Goal: Information Seeking & Learning: Learn about a topic

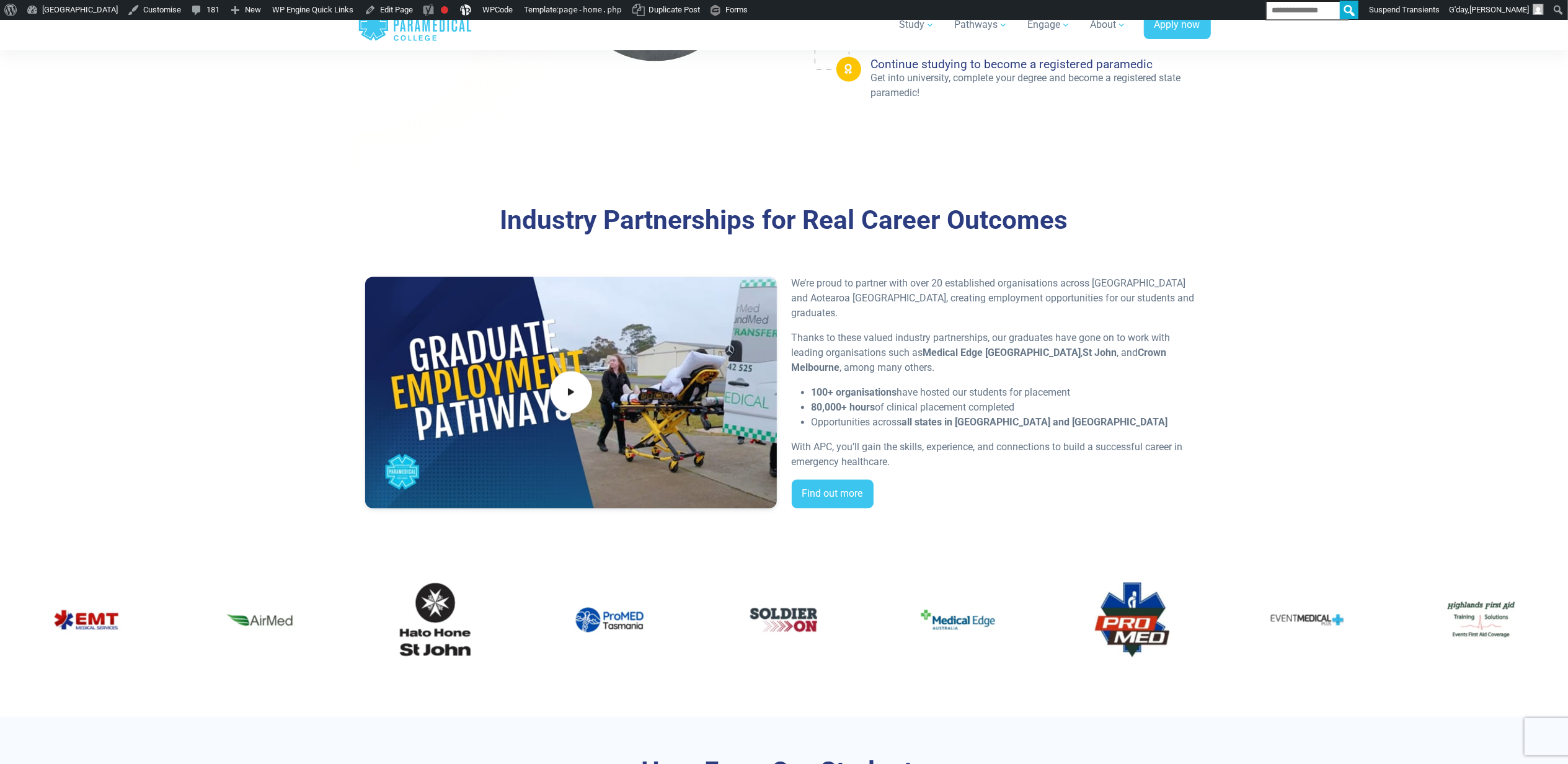
scroll to position [2314, 0]
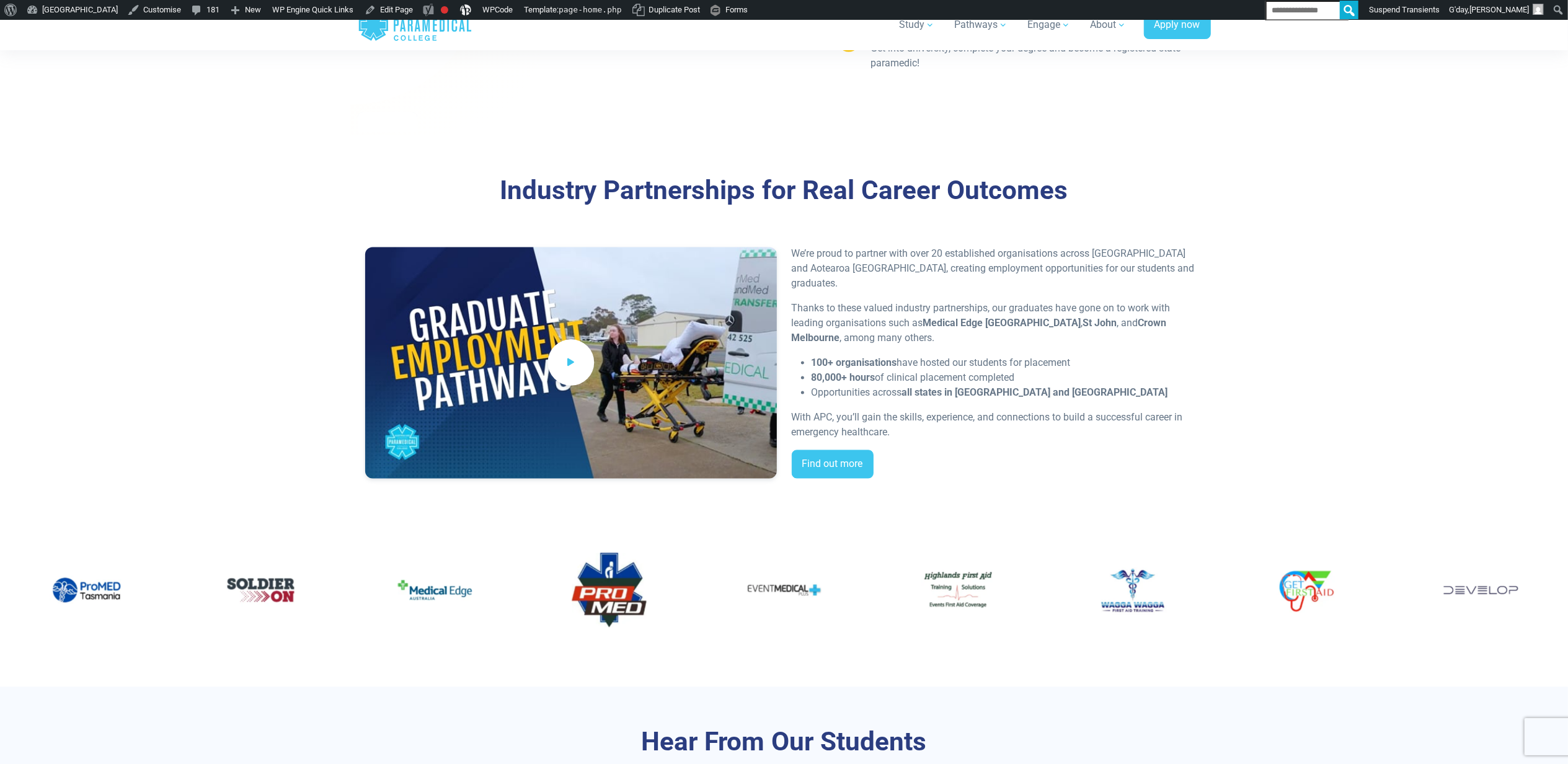
click at [569, 356] on icon at bounding box center [571, 363] width 13 height 21
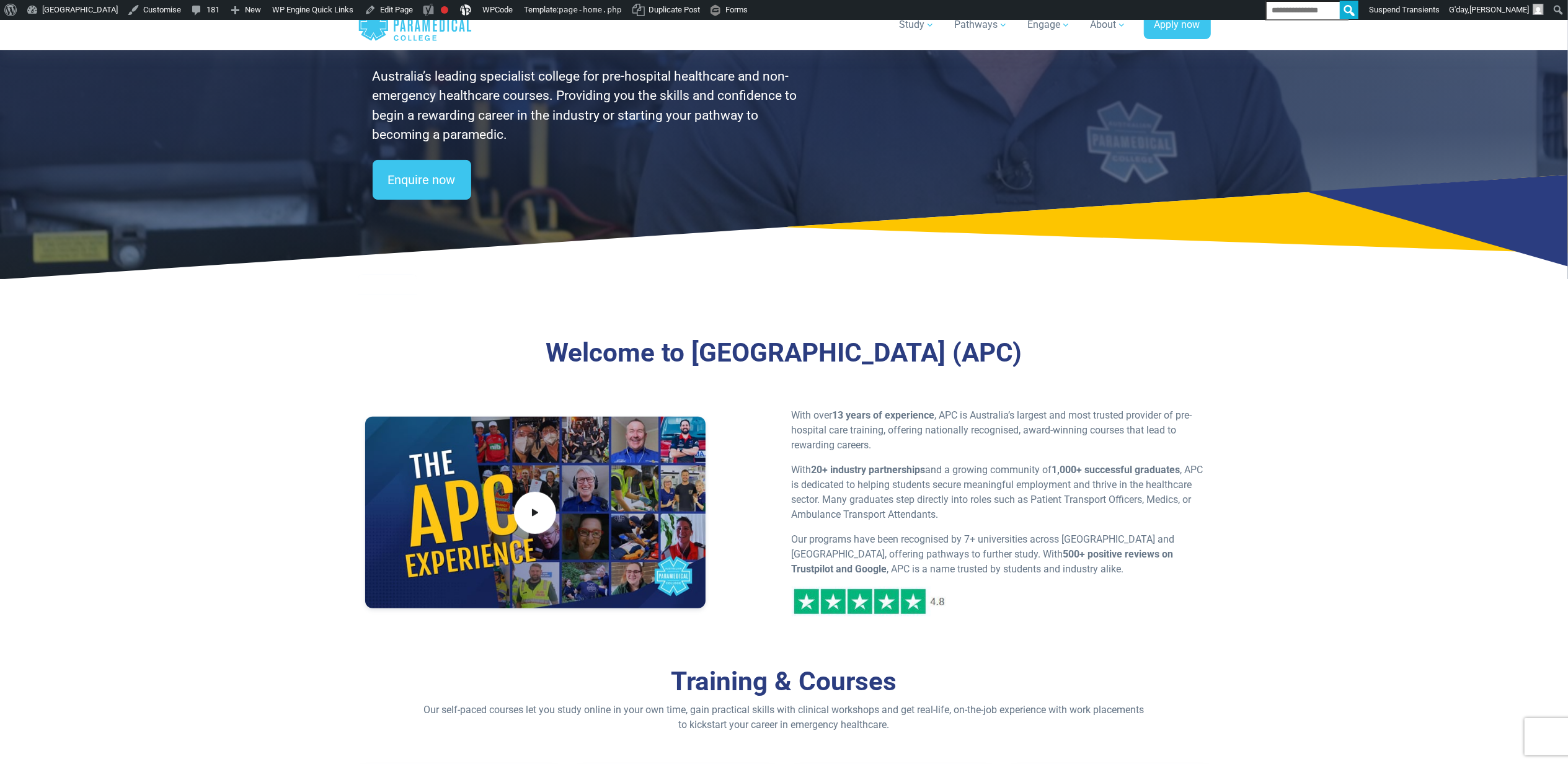
scroll to position [0, 0]
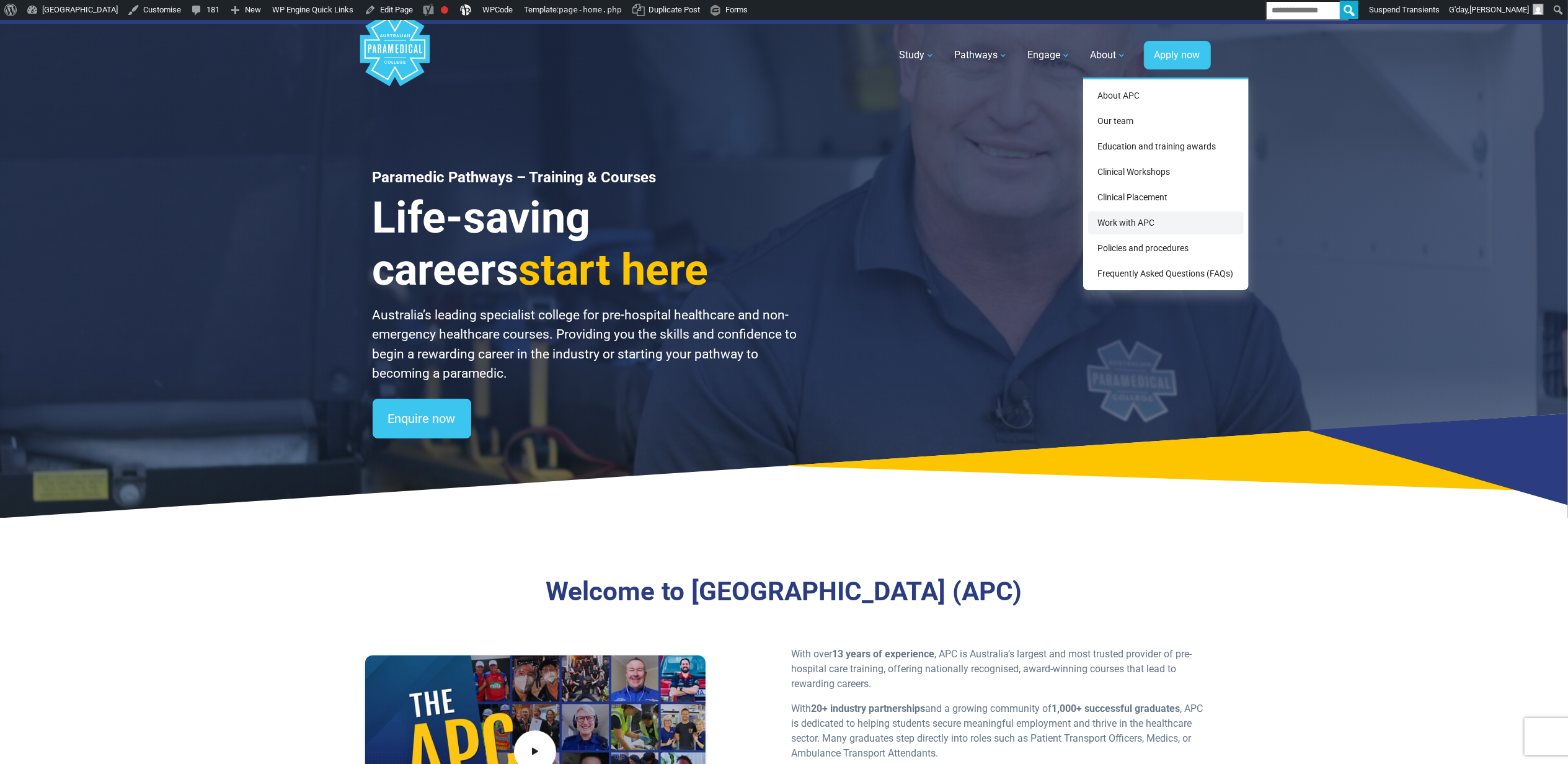
click at [1129, 215] on link "Work with APC" at bounding box center [1166, 223] width 156 height 23
click at [1115, 221] on link "Work with APC" at bounding box center [1166, 223] width 156 height 23
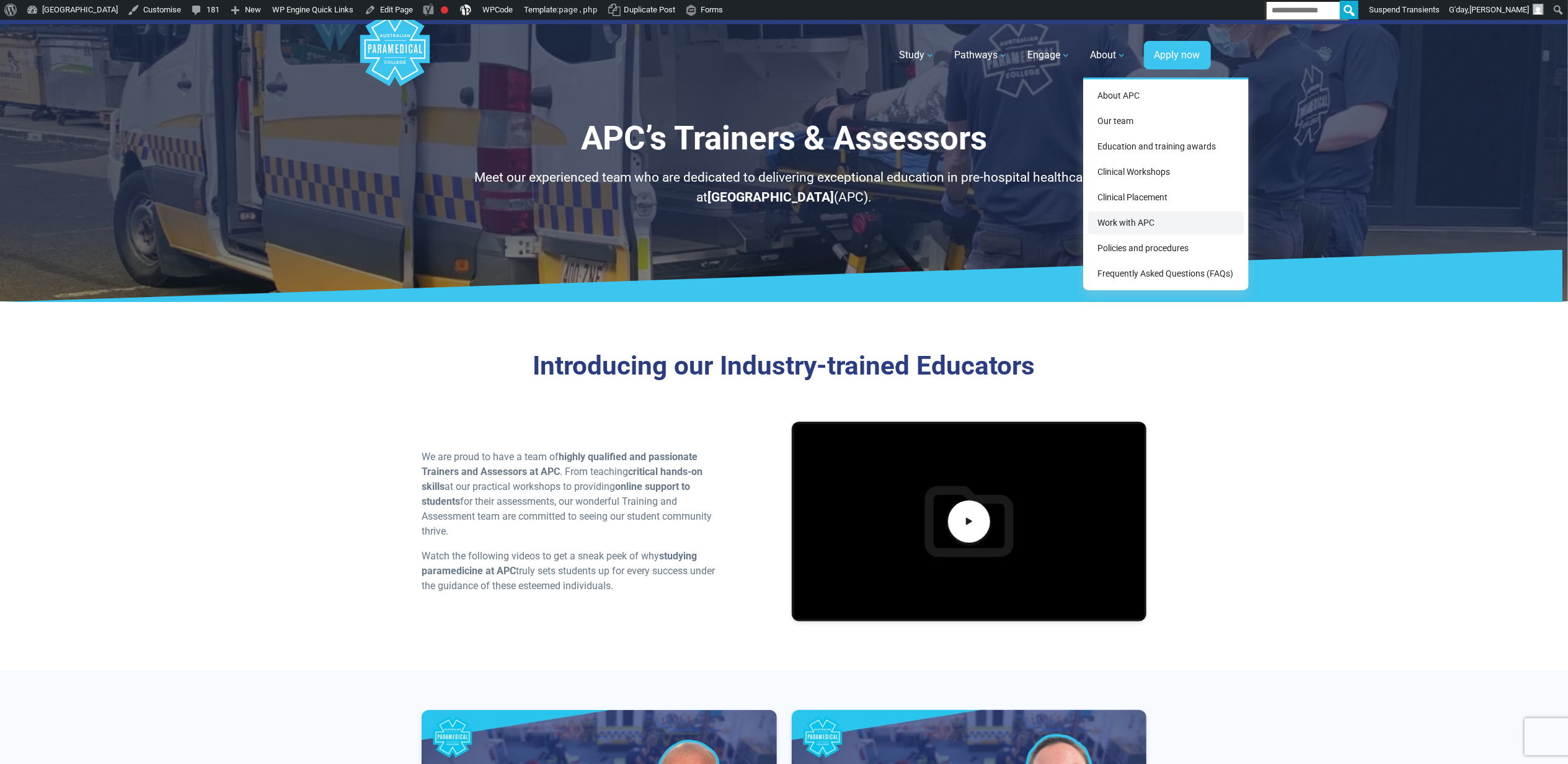
click at [1136, 221] on link "Work with APC" at bounding box center [1166, 223] width 156 height 23
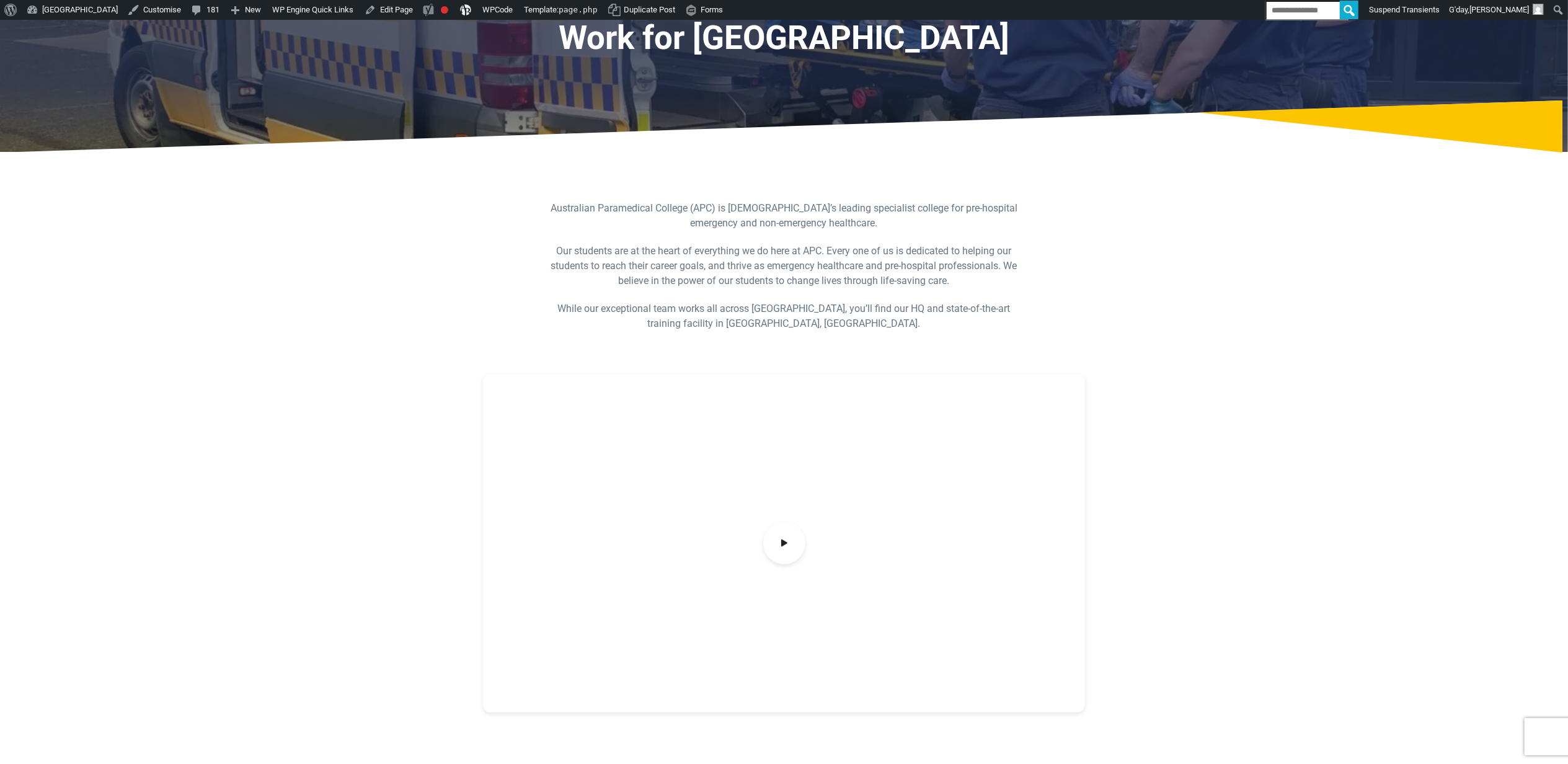
scroll to position [248, 0]
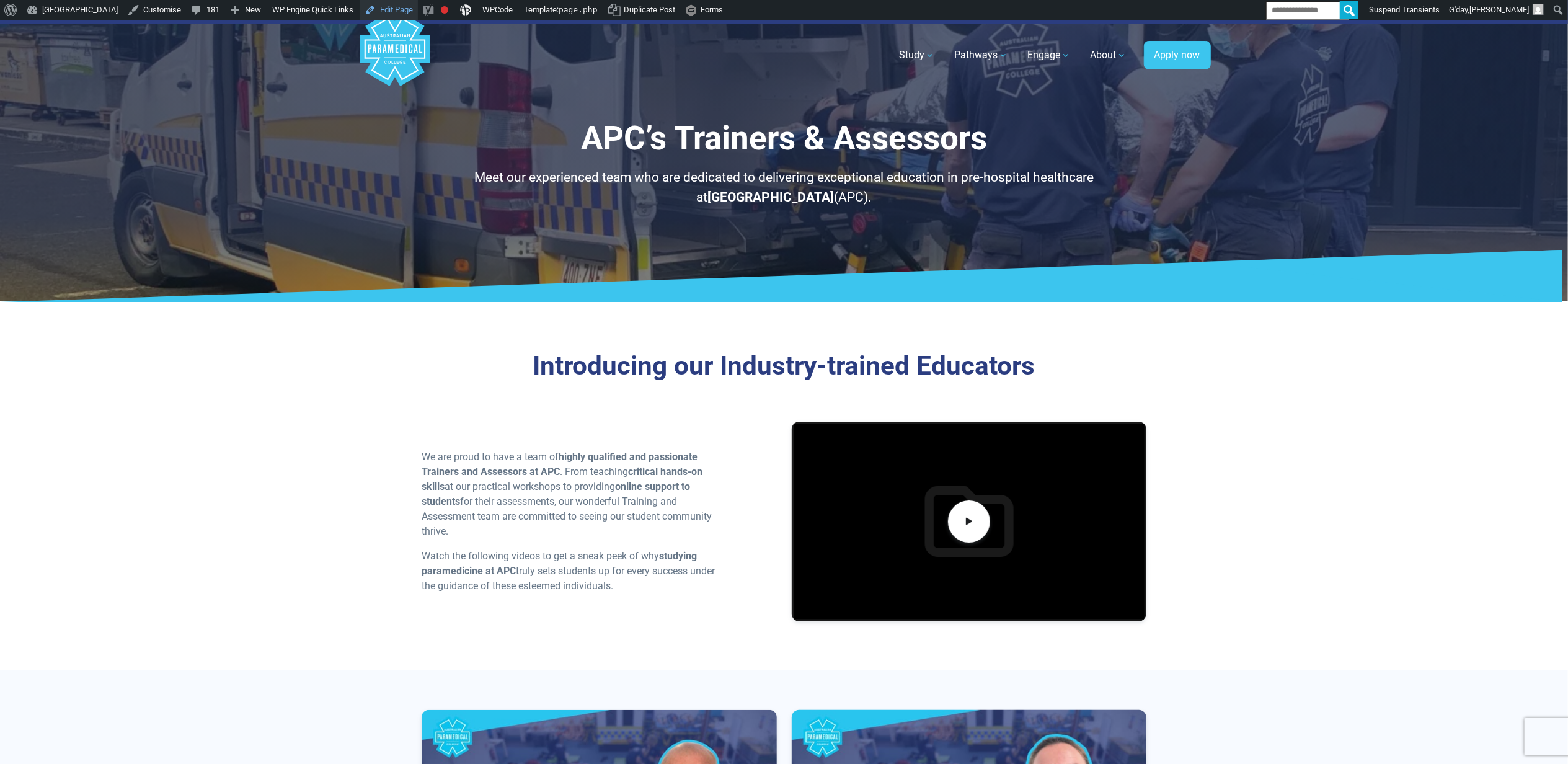
click at [418, 10] on link "Edit Page" at bounding box center [389, 9] width 58 height 20
